Goal: Task Accomplishment & Management: Complete application form

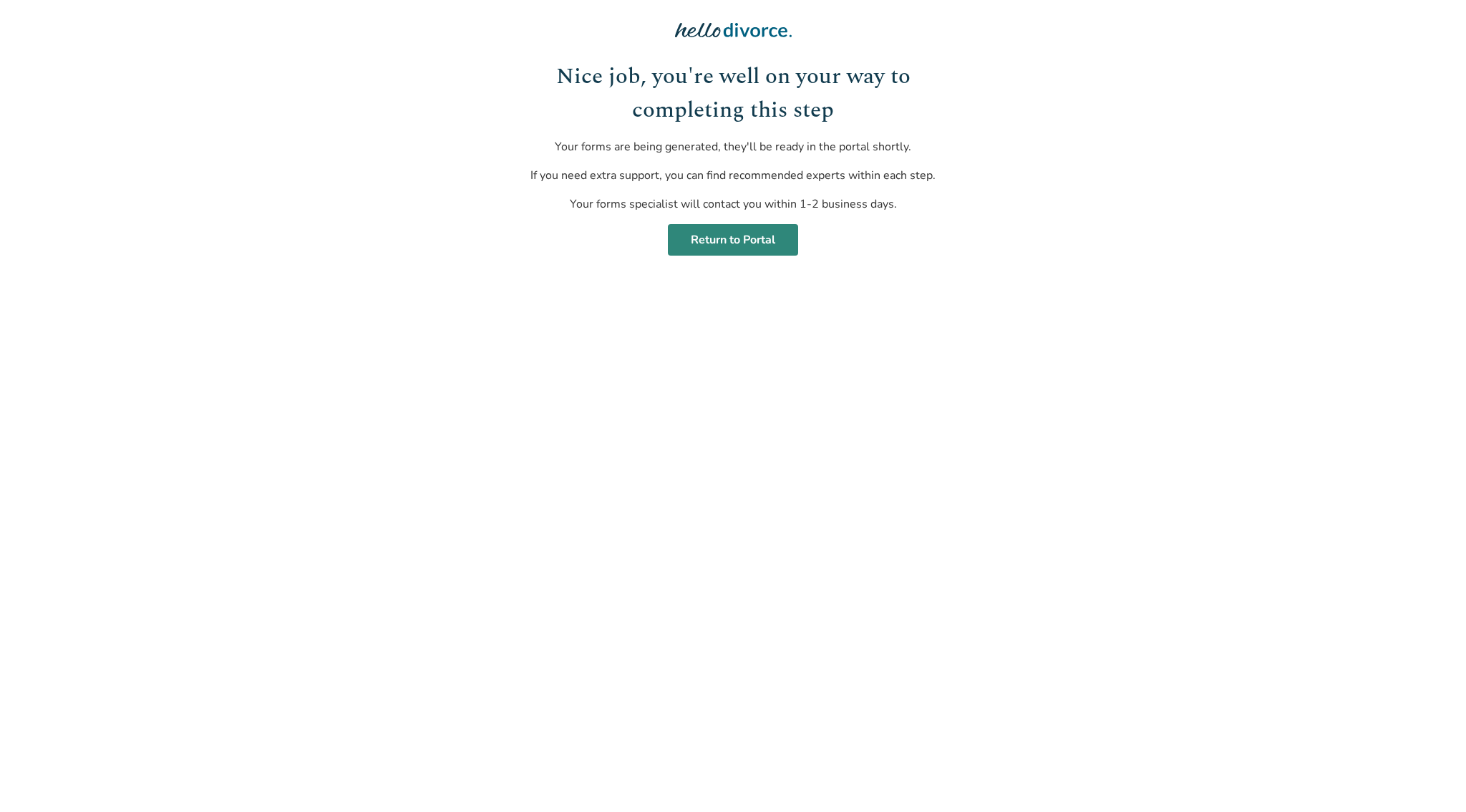
click at [738, 250] on link "Return to Portal" at bounding box center [733, 240] width 130 height 31
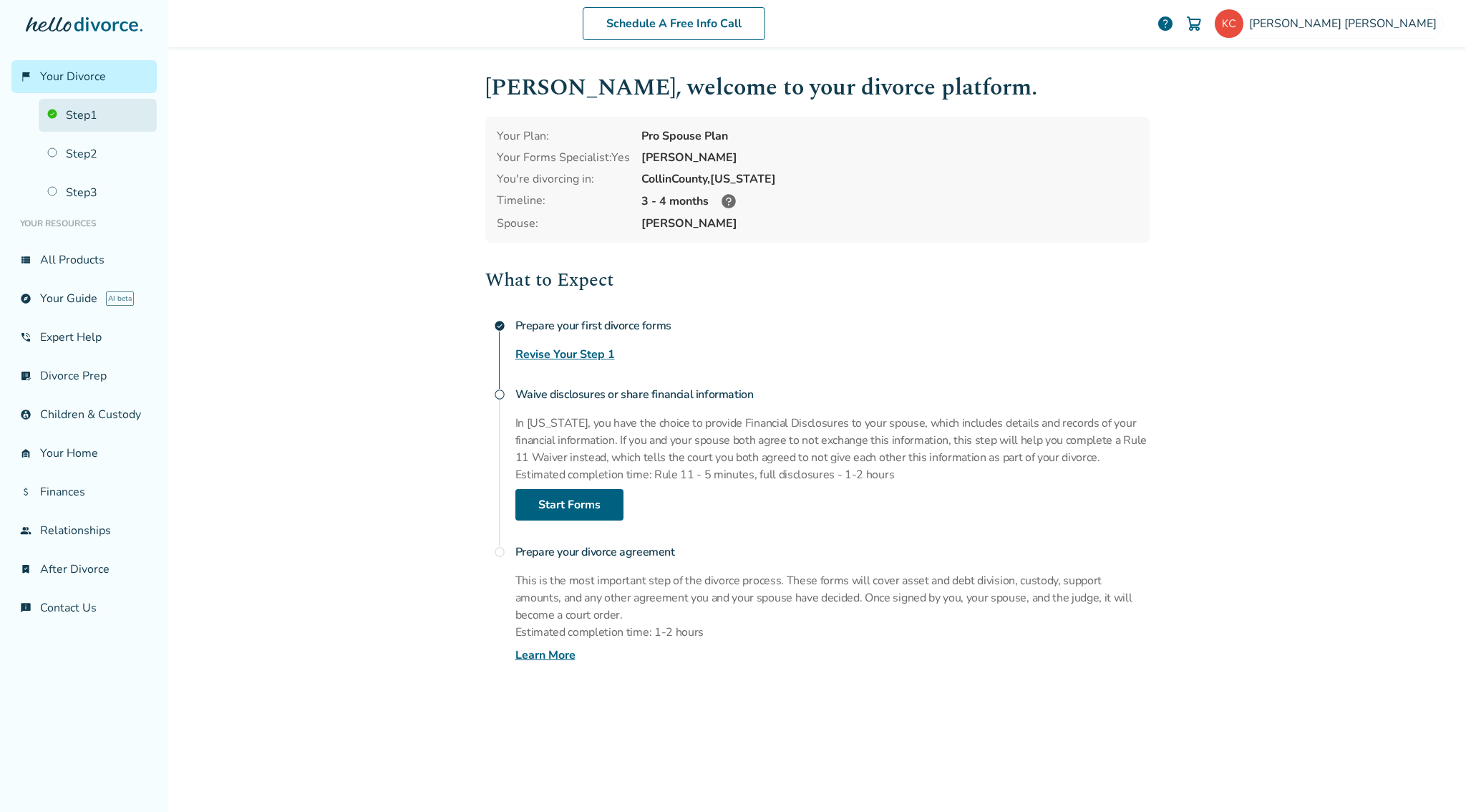
click at [97, 114] on link "Step 1" at bounding box center [98, 115] width 118 height 33
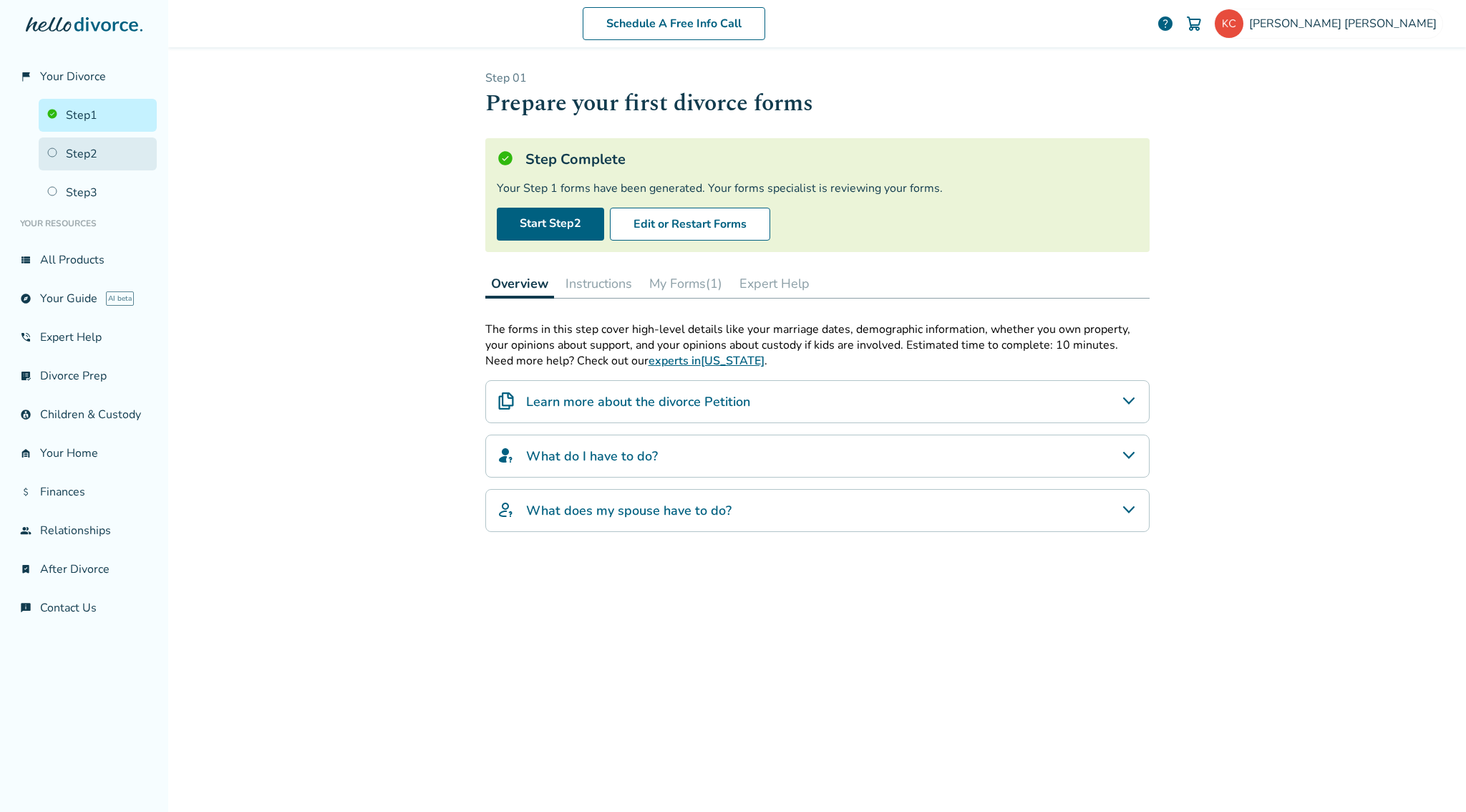
click at [87, 151] on link "Step 2" at bounding box center [98, 154] width 118 height 33
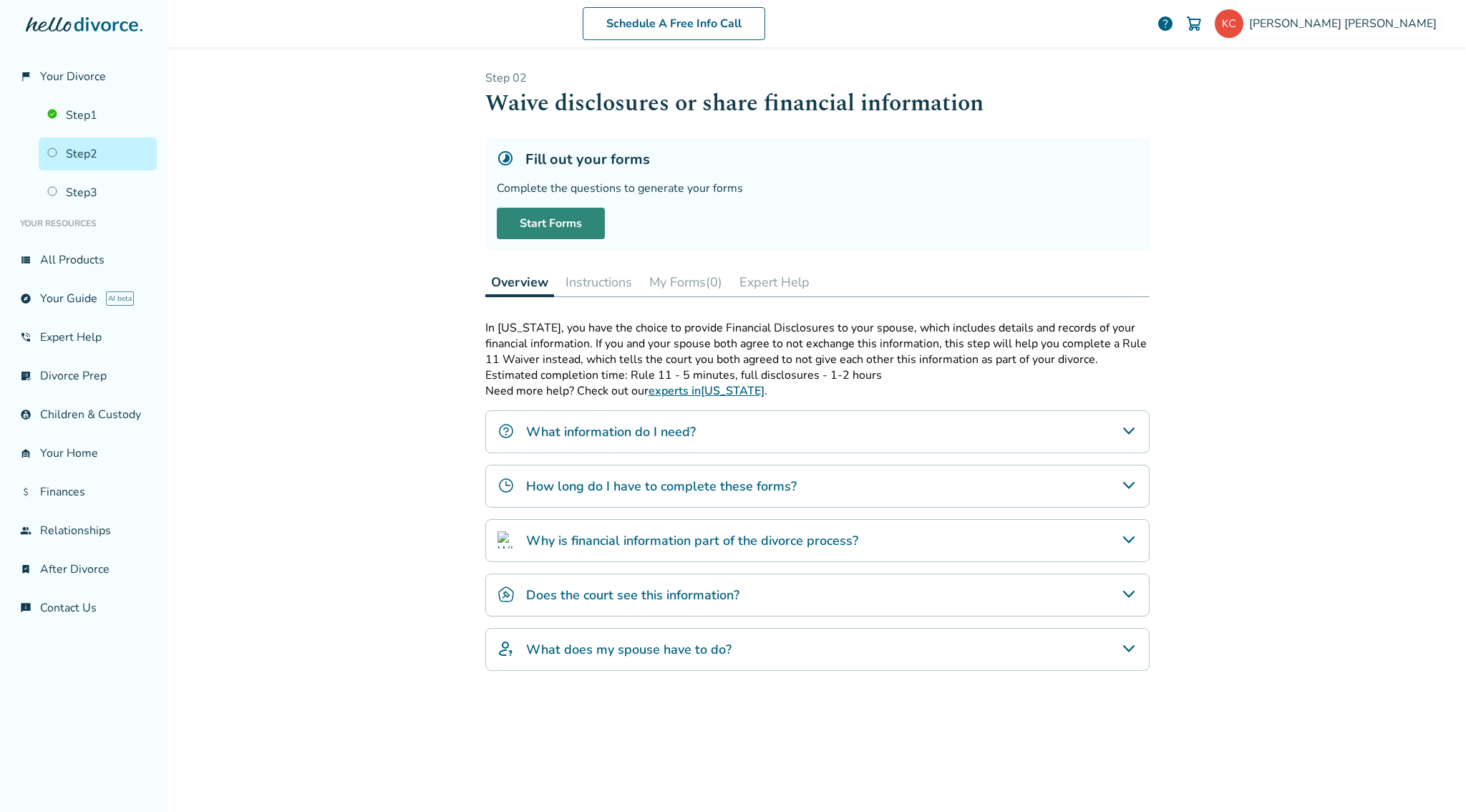
click at [555, 217] on link "Start Forms" at bounding box center [550, 223] width 108 height 31
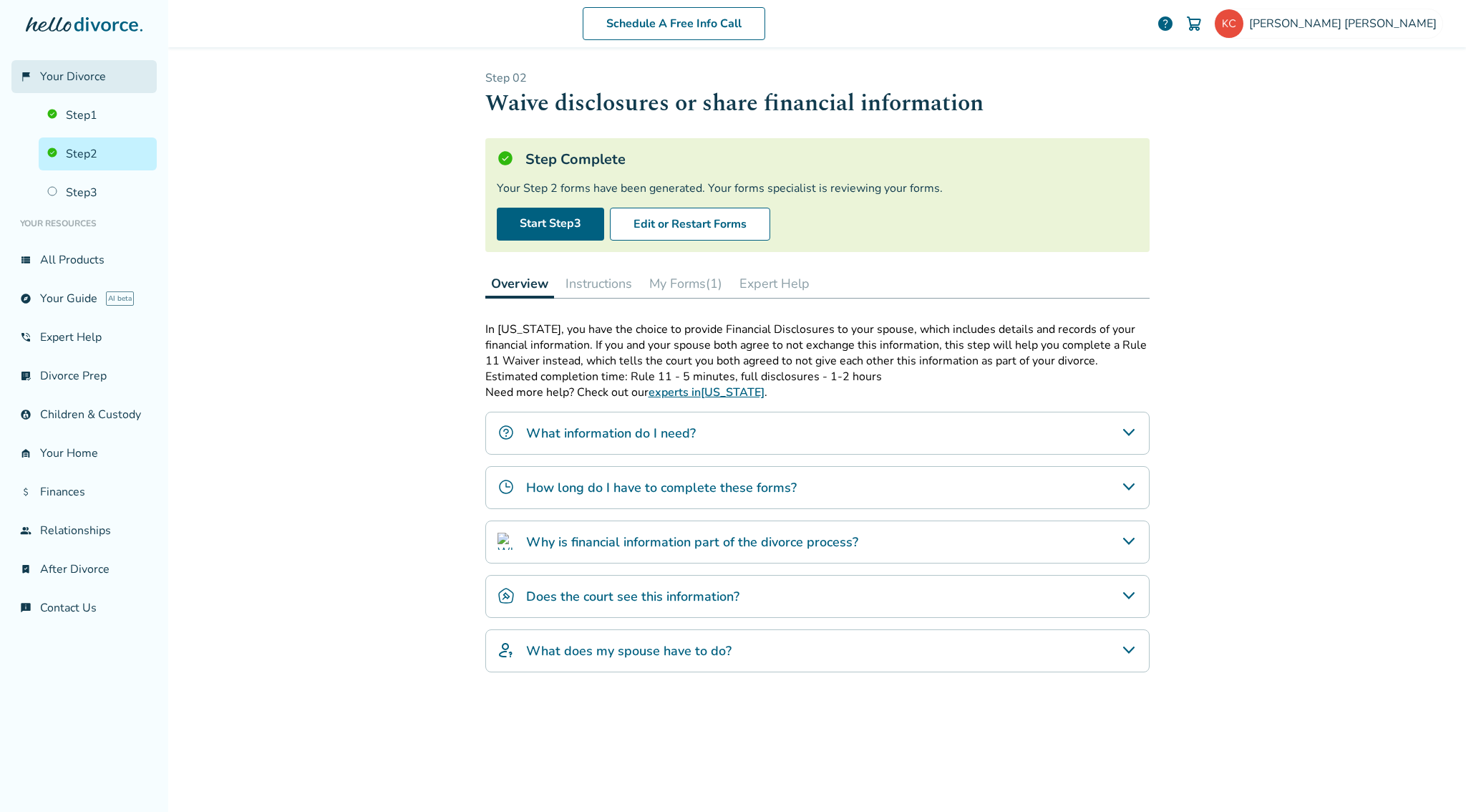
click at [81, 75] on span "Your Divorce" at bounding box center [73, 77] width 66 height 16
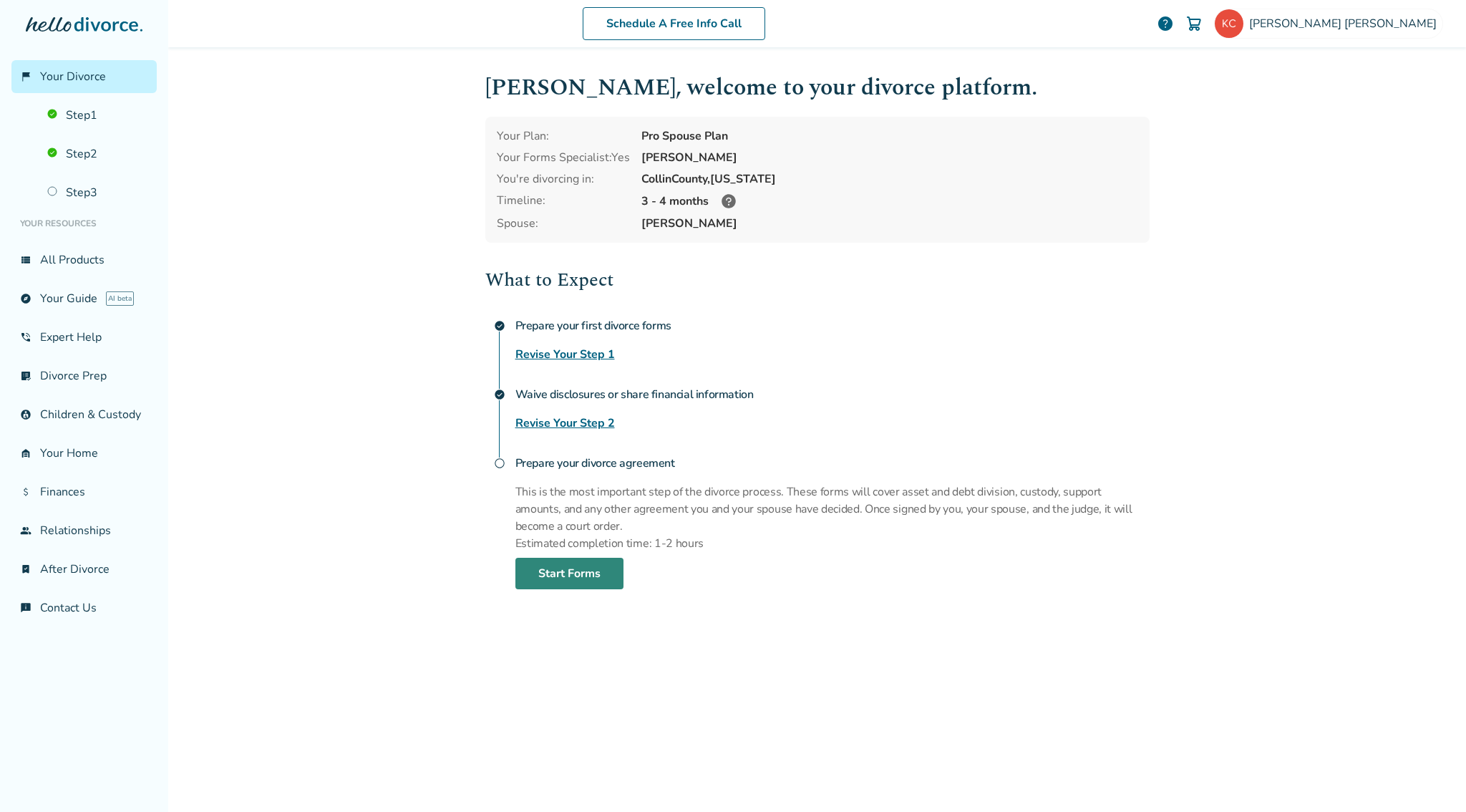
click at [553, 564] on link "Start Forms" at bounding box center [569, 573] width 108 height 31
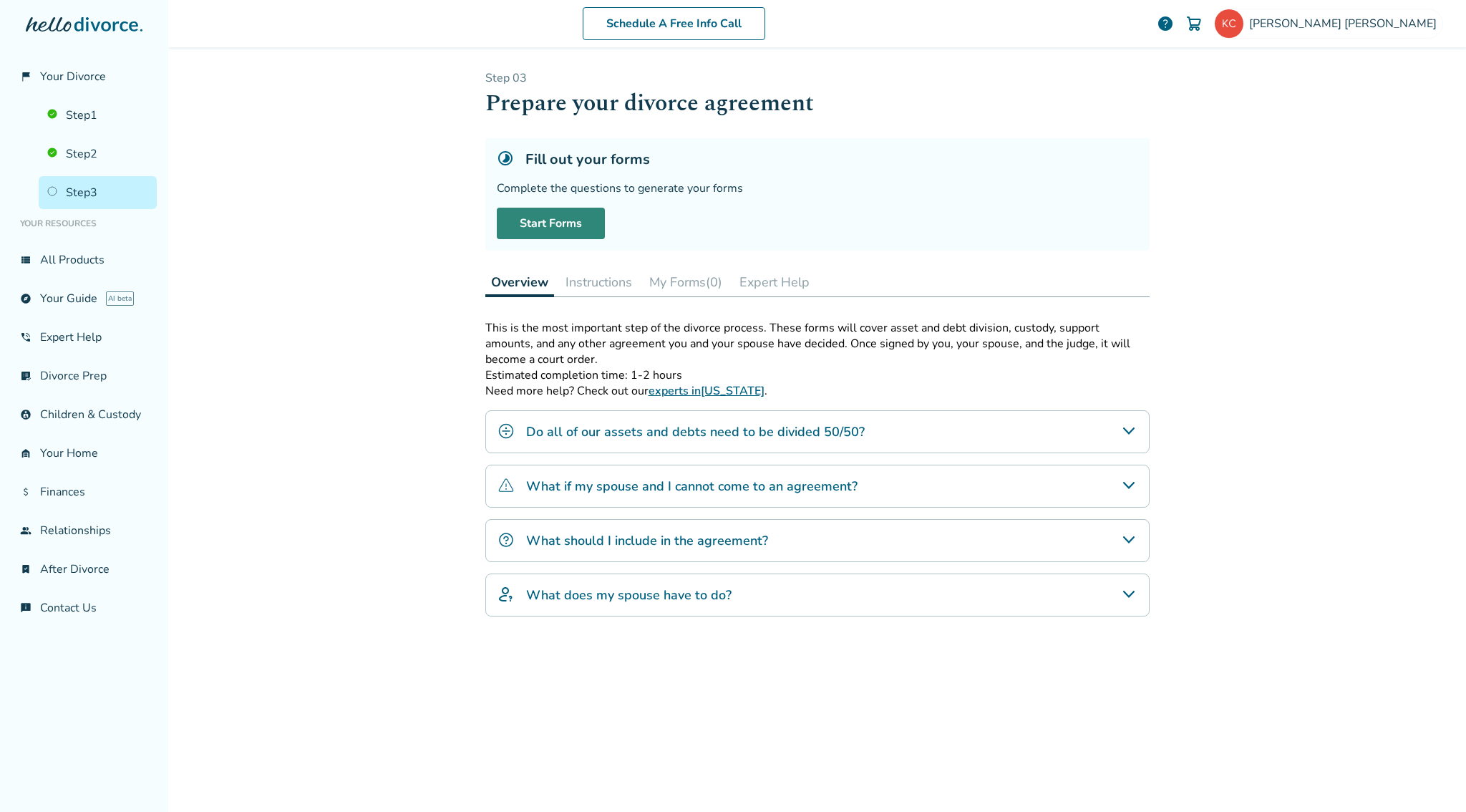
click at [572, 228] on link "Start Forms" at bounding box center [550, 223] width 108 height 31
